Goal: Information Seeking & Learning: Learn about a topic

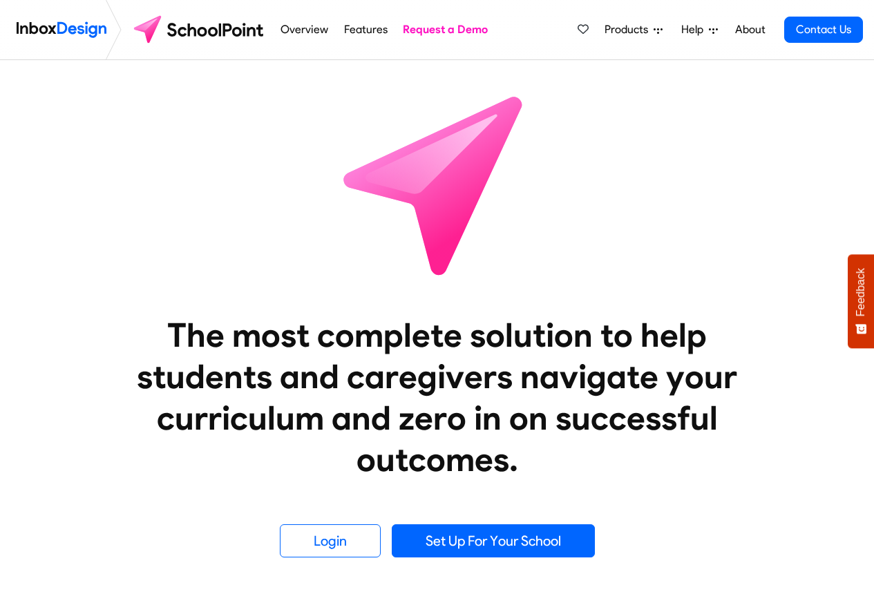
click at [630, 28] on span "Products" at bounding box center [628, 29] width 49 height 17
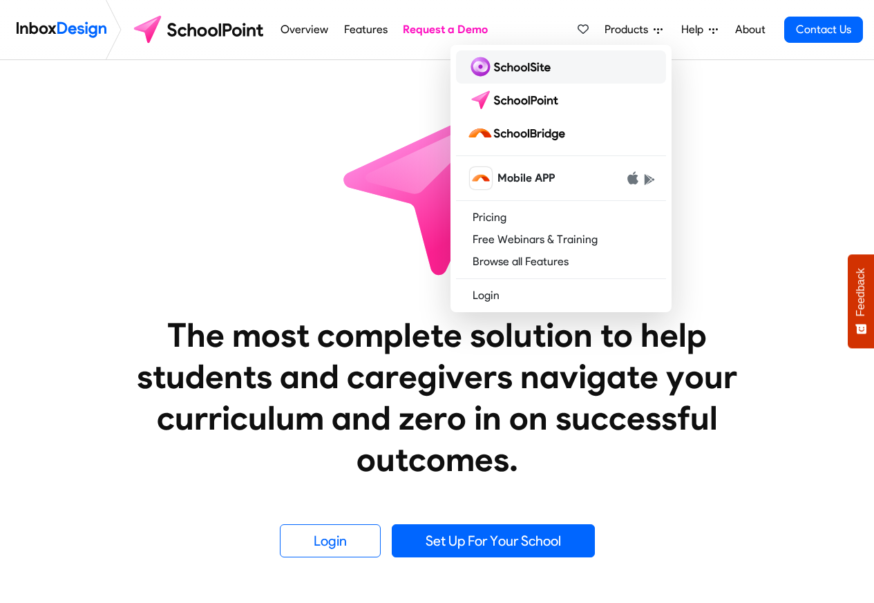
click at [513, 66] on img at bounding box center [511, 67] width 89 height 22
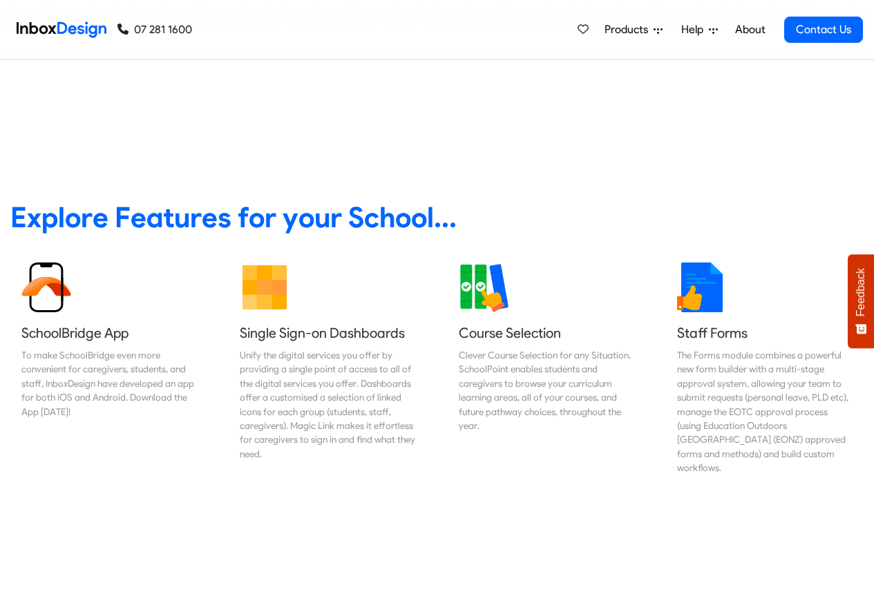
scroll to position [580, 0]
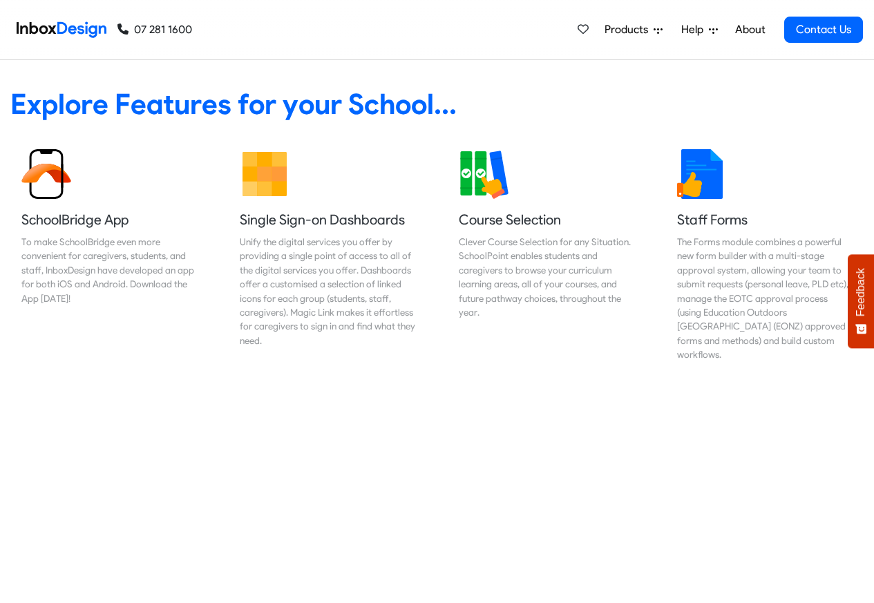
scroll to position [580, 0]
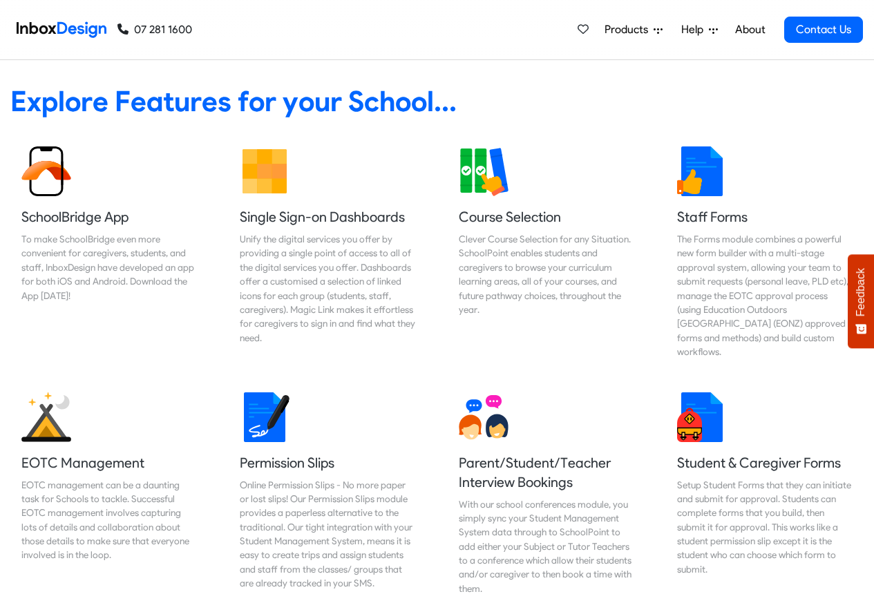
click at [630, 30] on span "Products" at bounding box center [628, 29] width 49 height 17
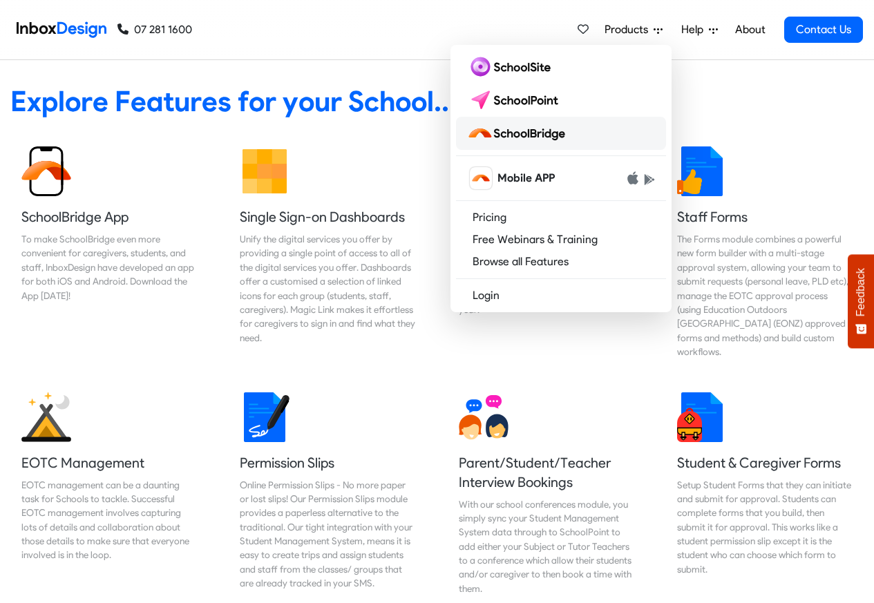
click at [532, 133] on img at bounding box center [519, 133] width 104 height 22
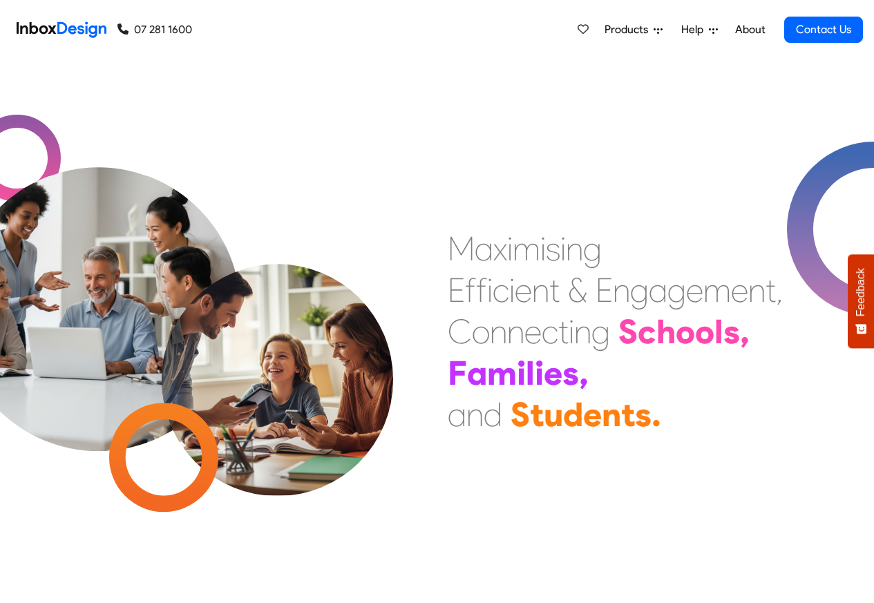
scroll to position [1316, 0]
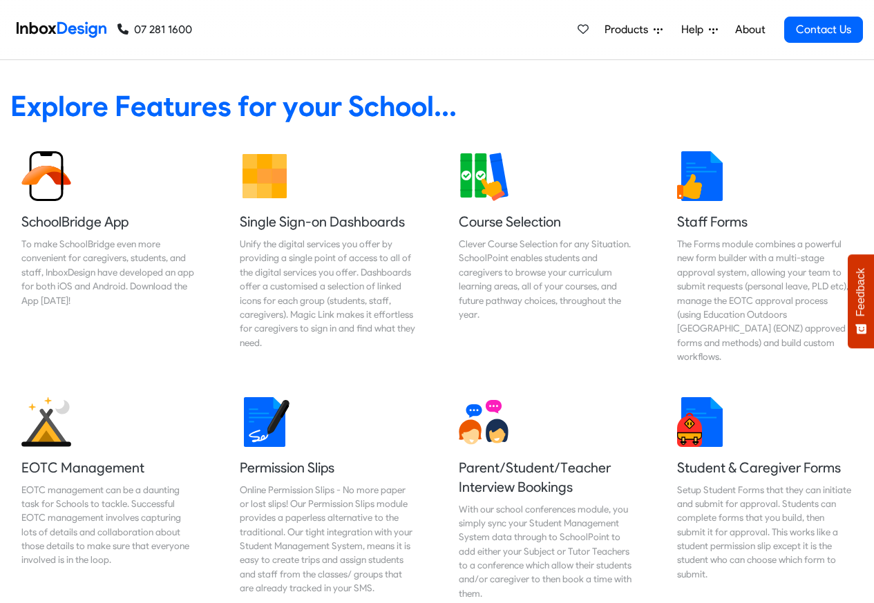
scroll to position [580, 0]
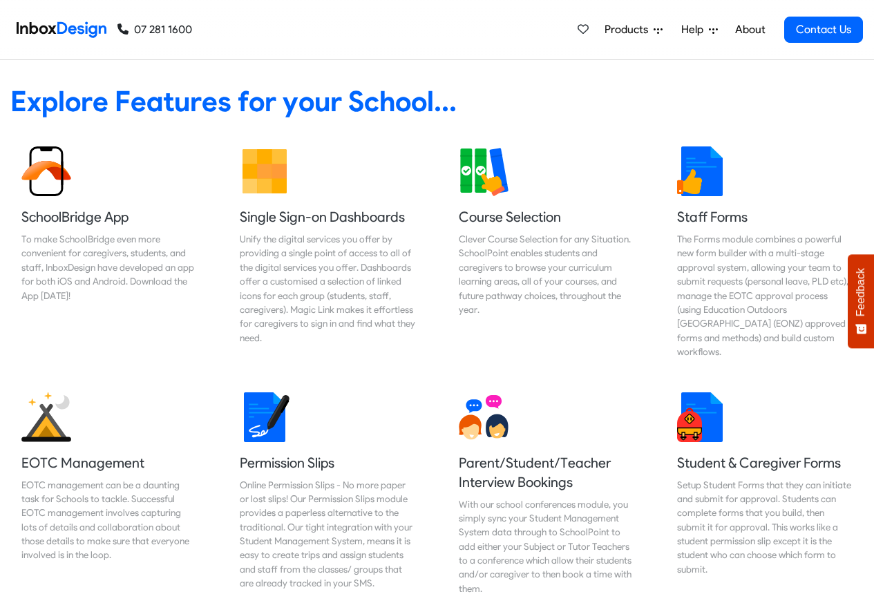
click at [501, 68] on div "Explore Features for your School... Button" at bounding box center [437, 87] width 894 height 74
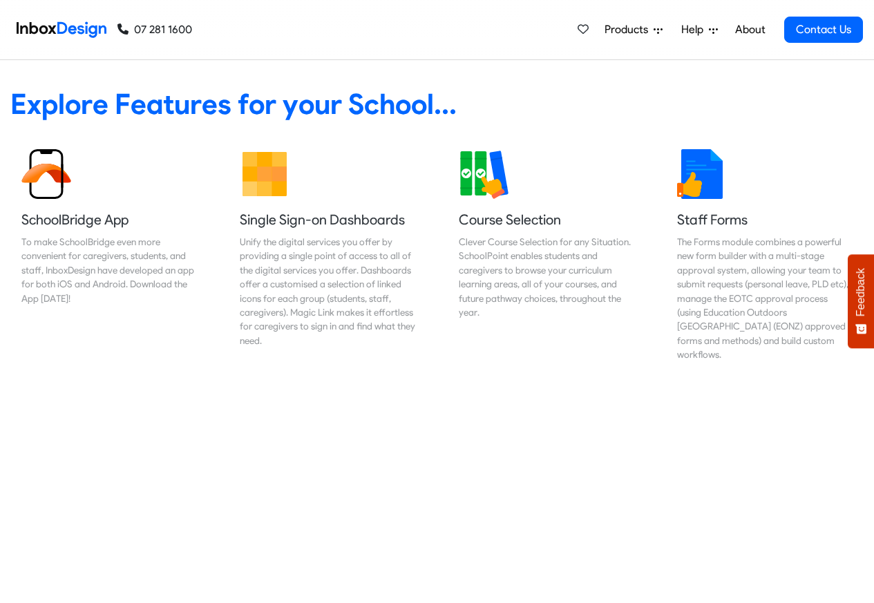
scroll to position [580, 0]
